Goal: Navigation & Orientation: Find specific page/section

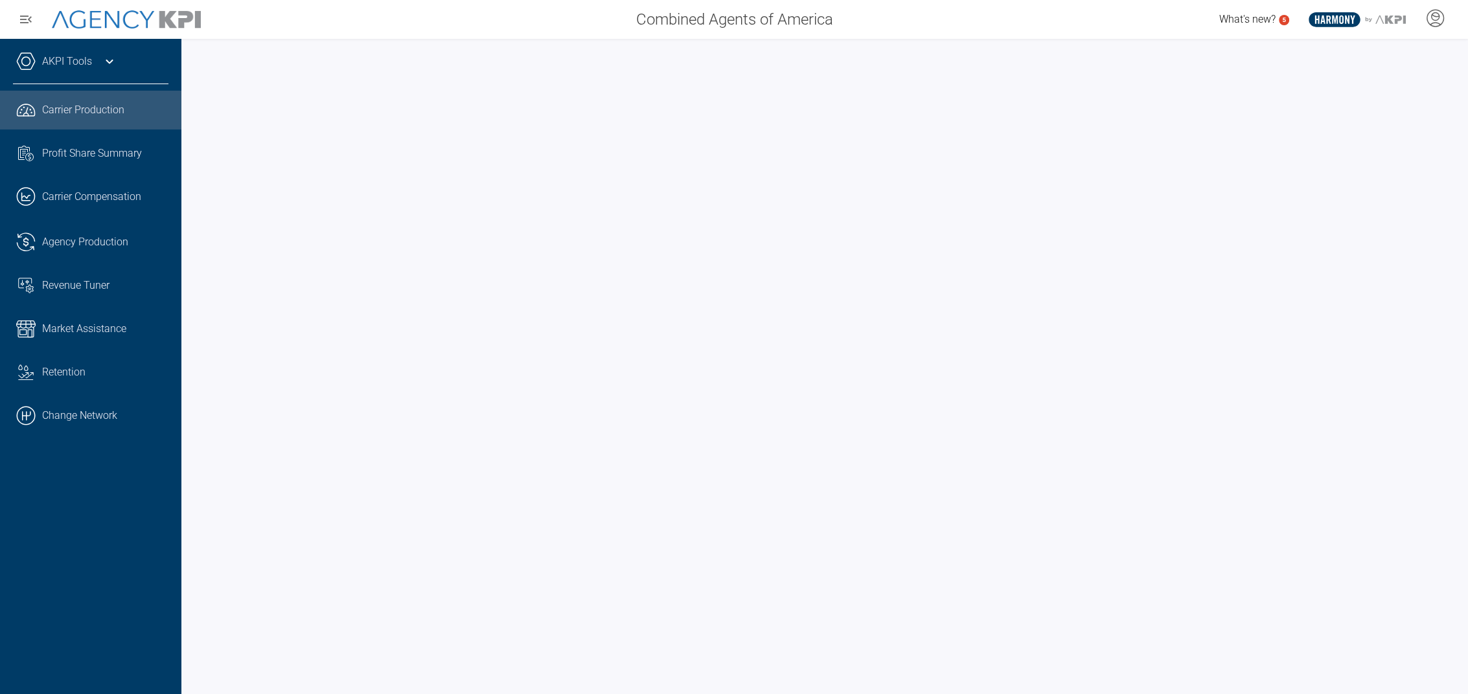
click at [109, 67] on icon at bounding box center [110, 62] width 16 height 16
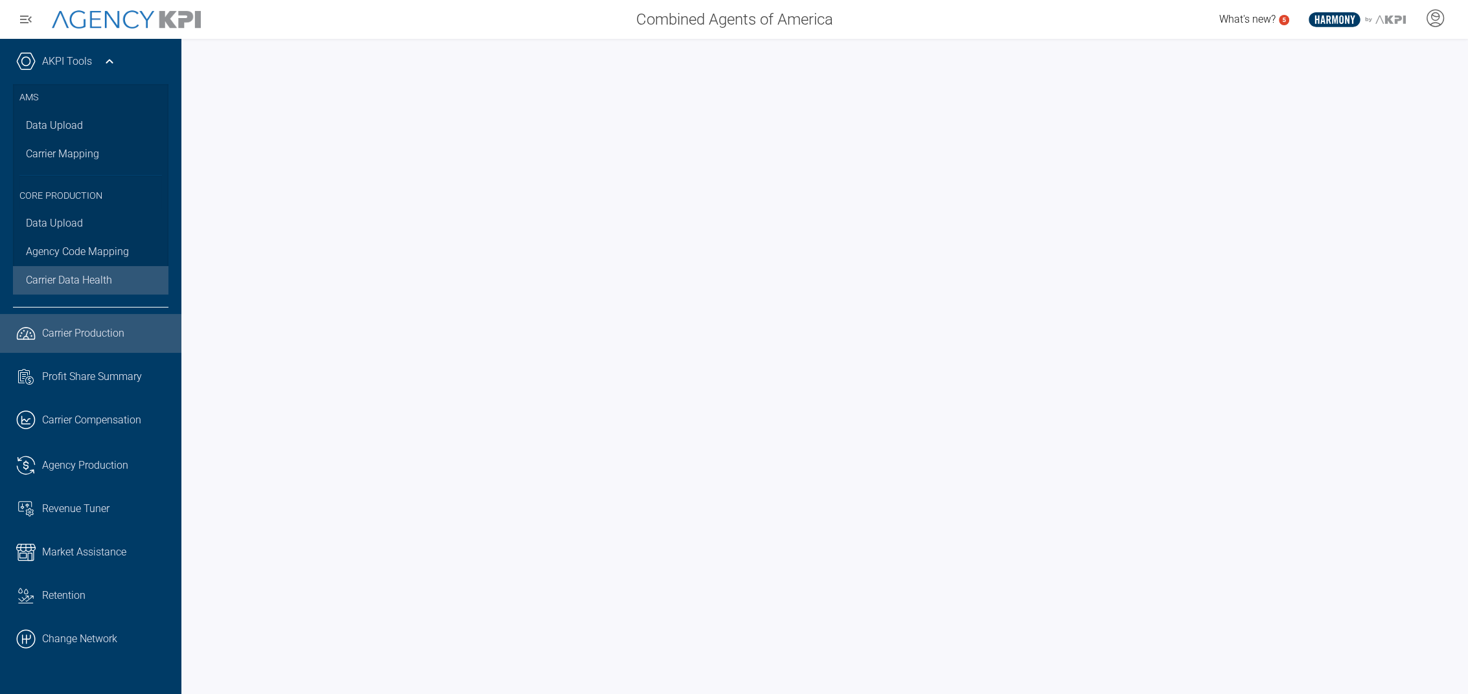
click at [52, 278] on span "Carrier Data Health" at bounding box center [69, 281] width 86 height 16
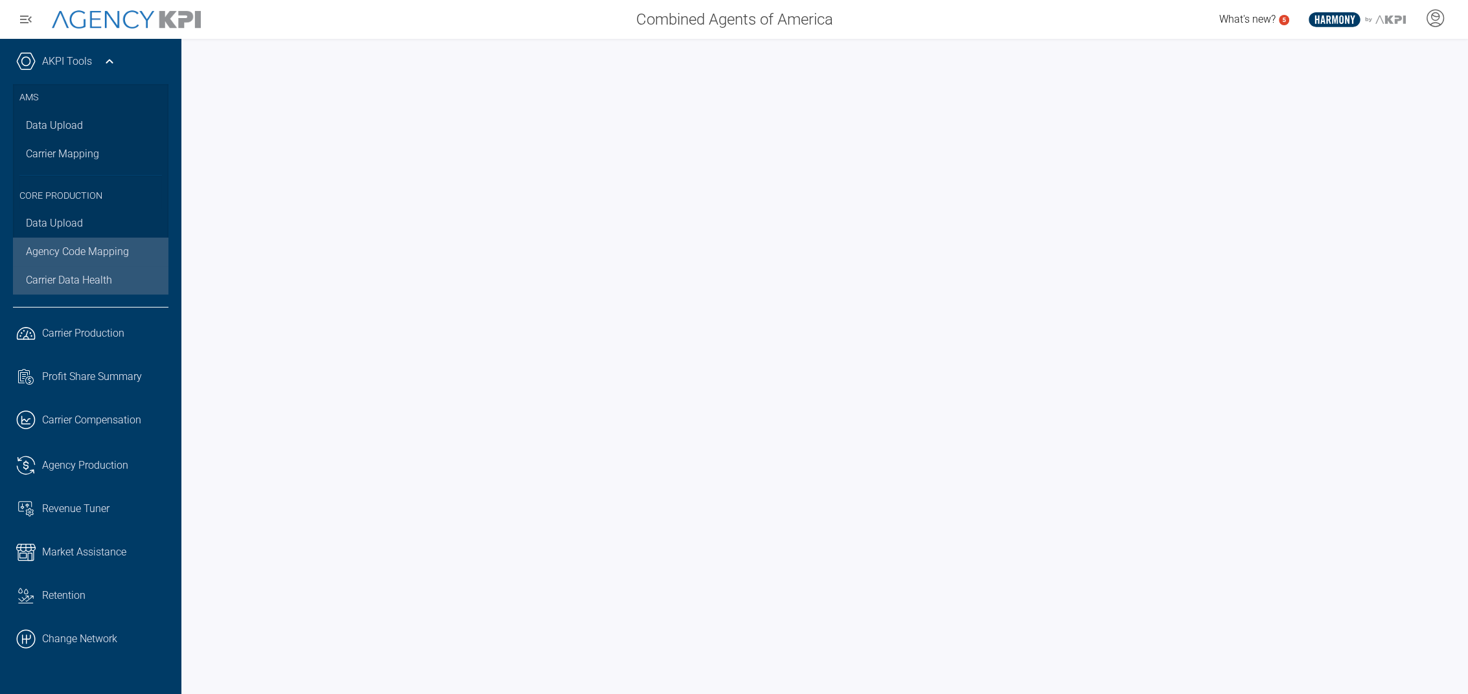
click at [71, 253] on link "Agency Code Mapping" at bounding box center [90, 252] width 155 height 28
